Goal: Book appointment/travel/reservation

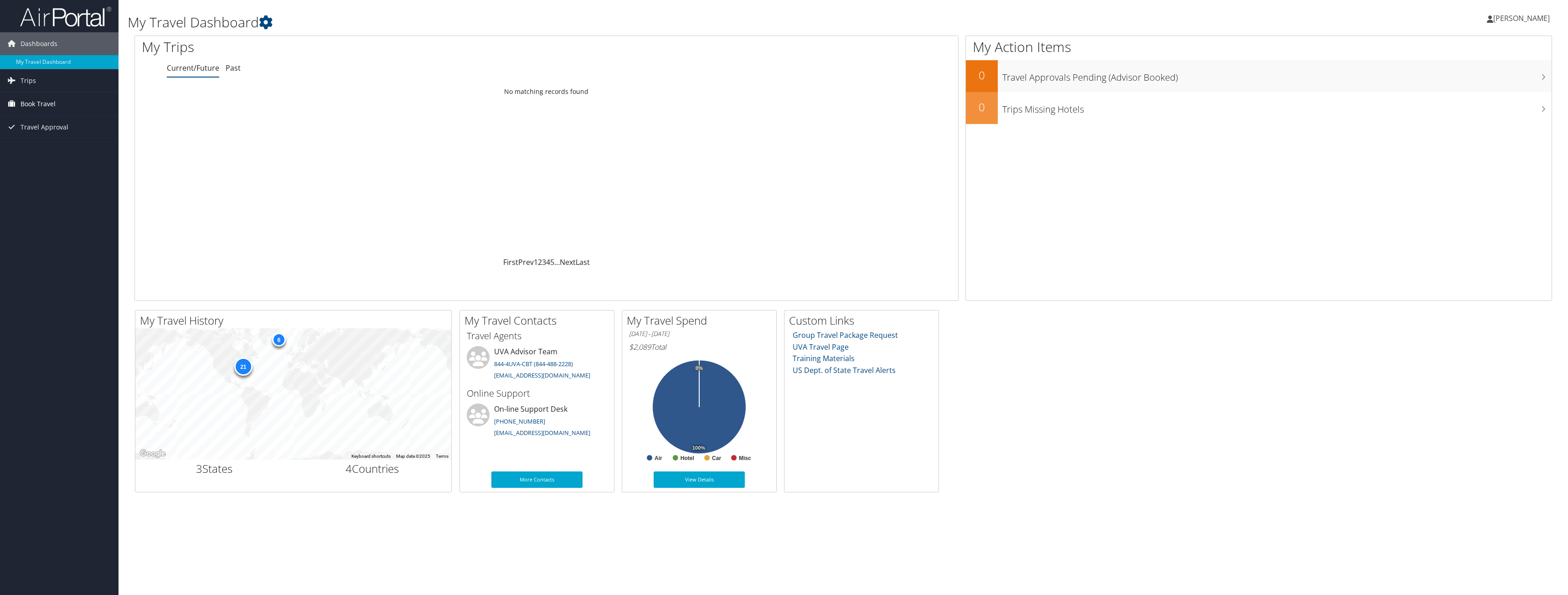
click at [27, 102] on span "Book Travel" at bounding box center [38, 104] width 35 height 23
click at [33, 152] on link "Book/Manage Online Trips" at bounding box center [59, 149] width 118 height 13
